Goal: Find specific page/section: Find specific page/section

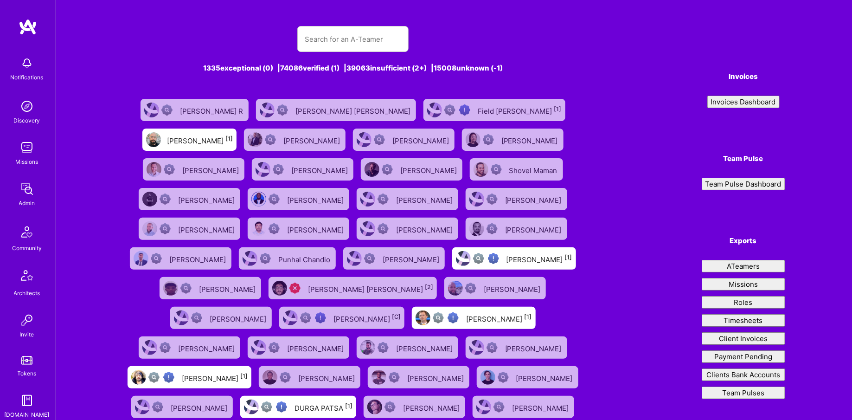
type input "[PERSON_NAME]"
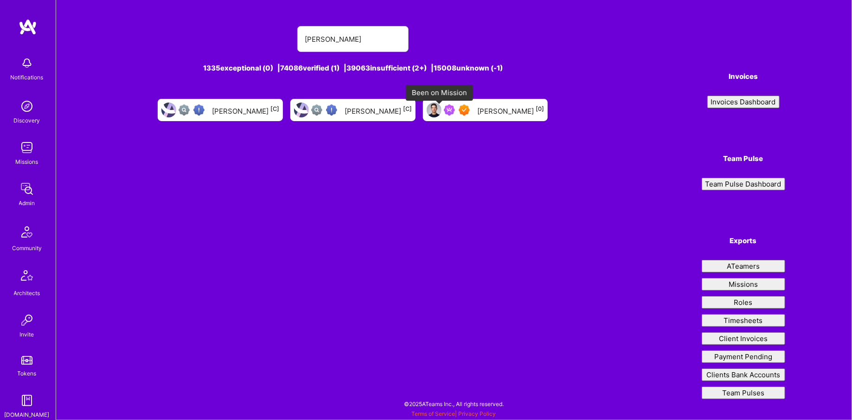
click at [444, 113] on img at bounding box center [449, 109] width 11 height 11
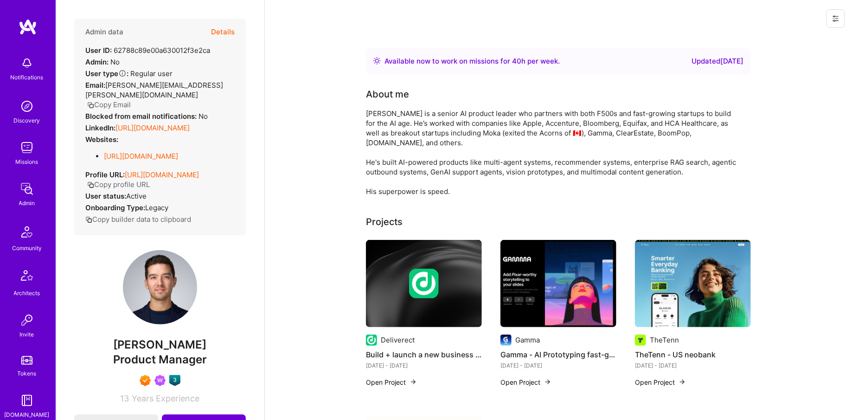
click at [94, 102] on icon "button" at bounding box center [90, 105] width 7 height 7
